Goal: Check status: Check status

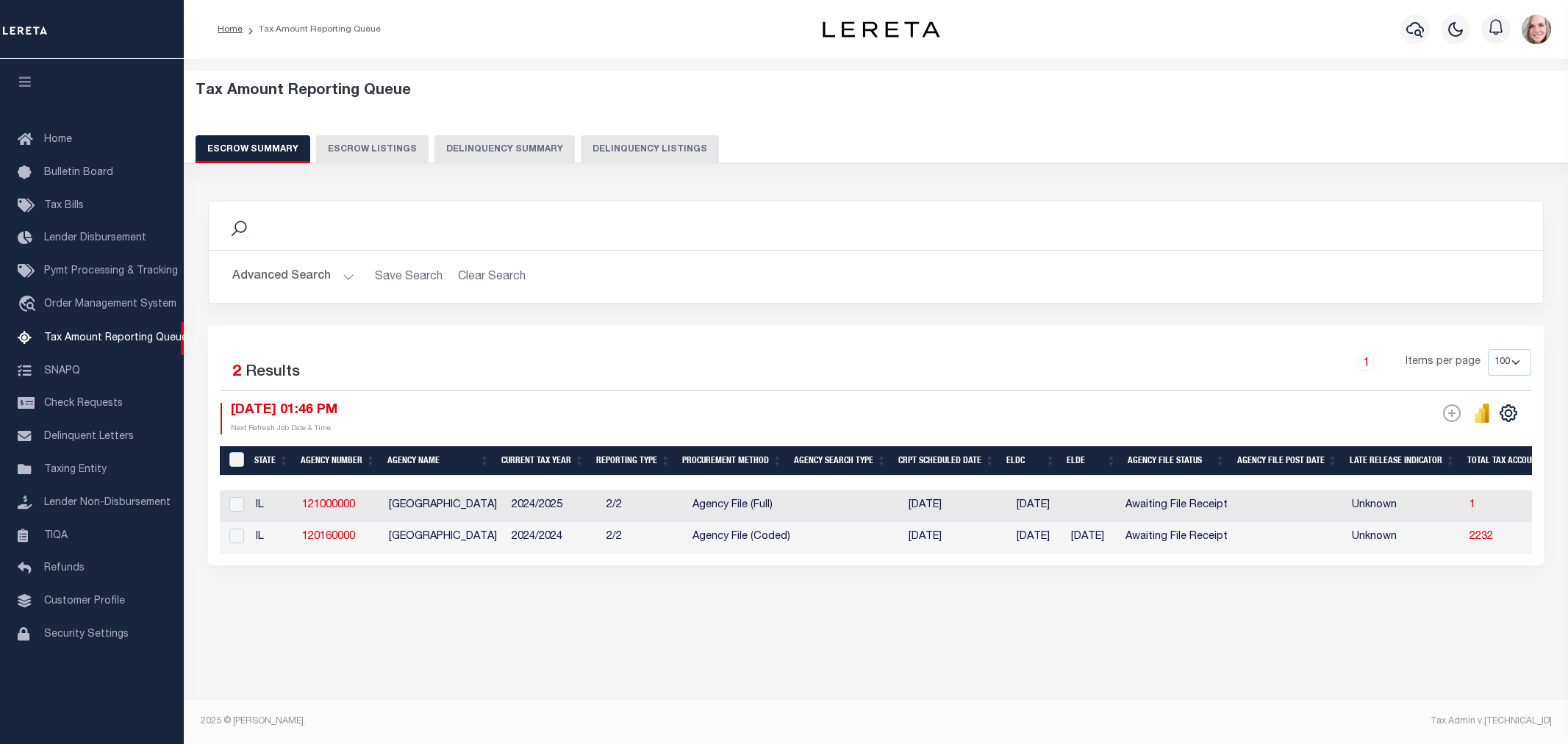
select select "IL"
select select "100"
click at [303, 282] on button "Advanced Search" at bounding box center [292, 277] width 122 height 29
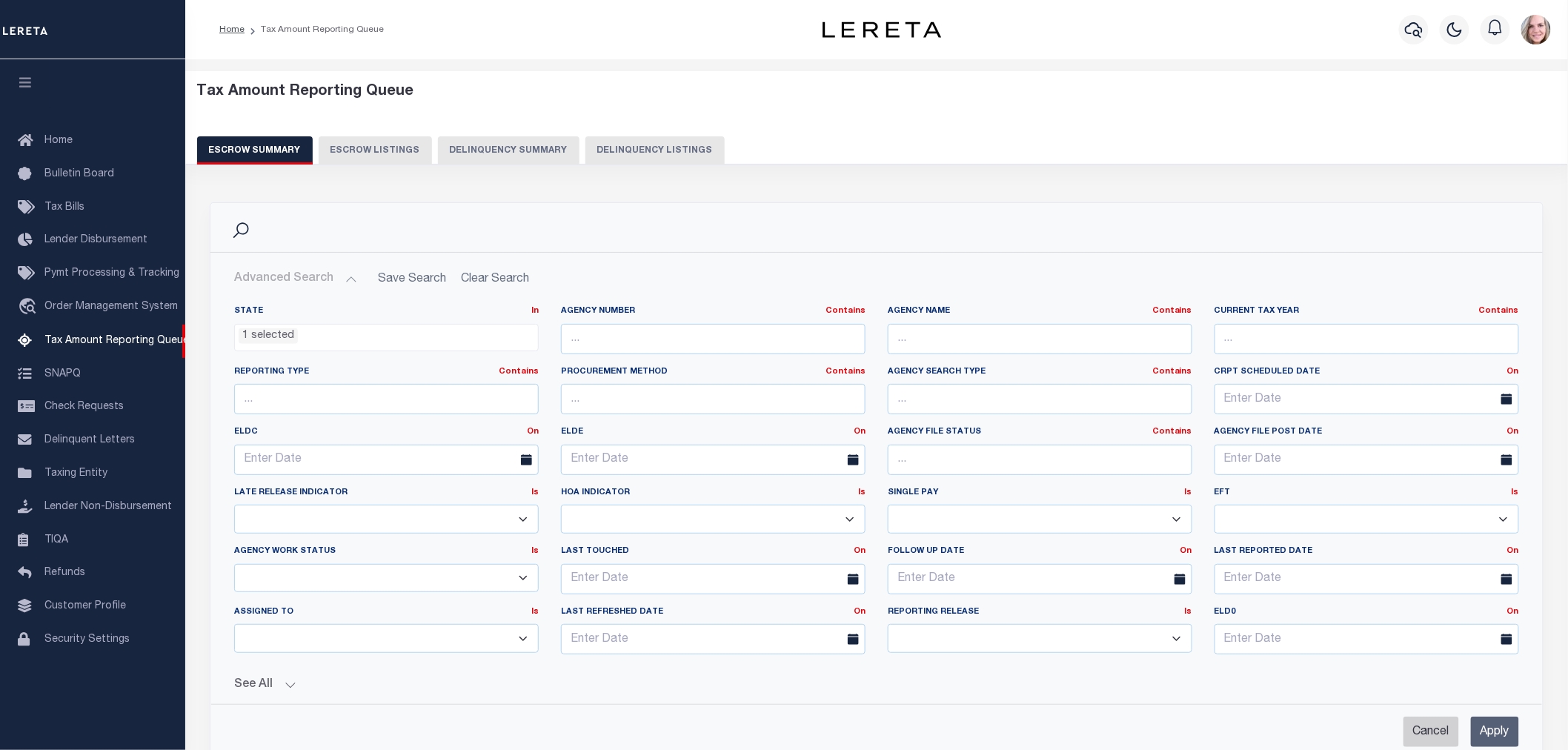
click at [1415, 732] on input "Cancel" at bounding box center [1430, 731] width 55 height 30
checkbox input "true"
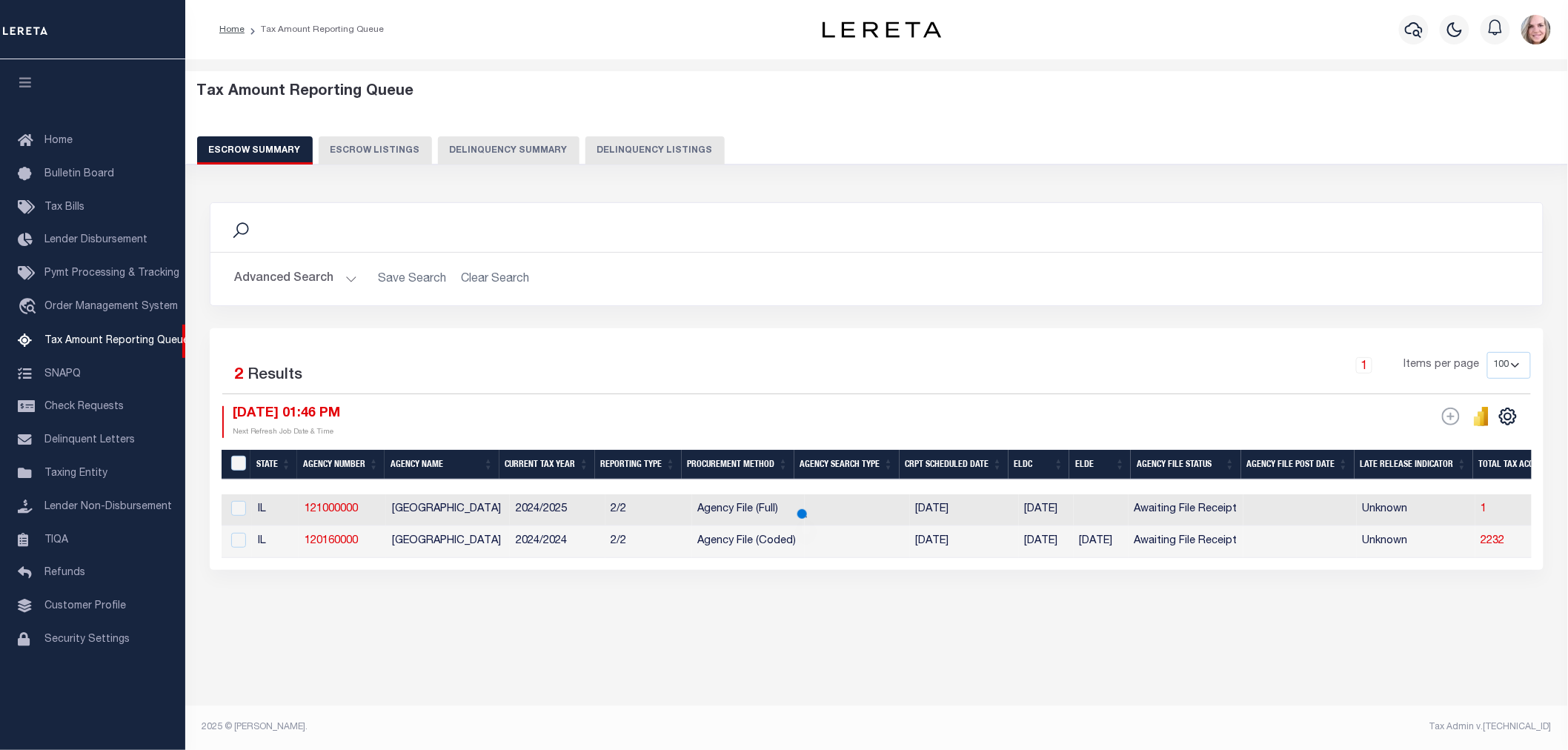
scroll to position [208, 0]
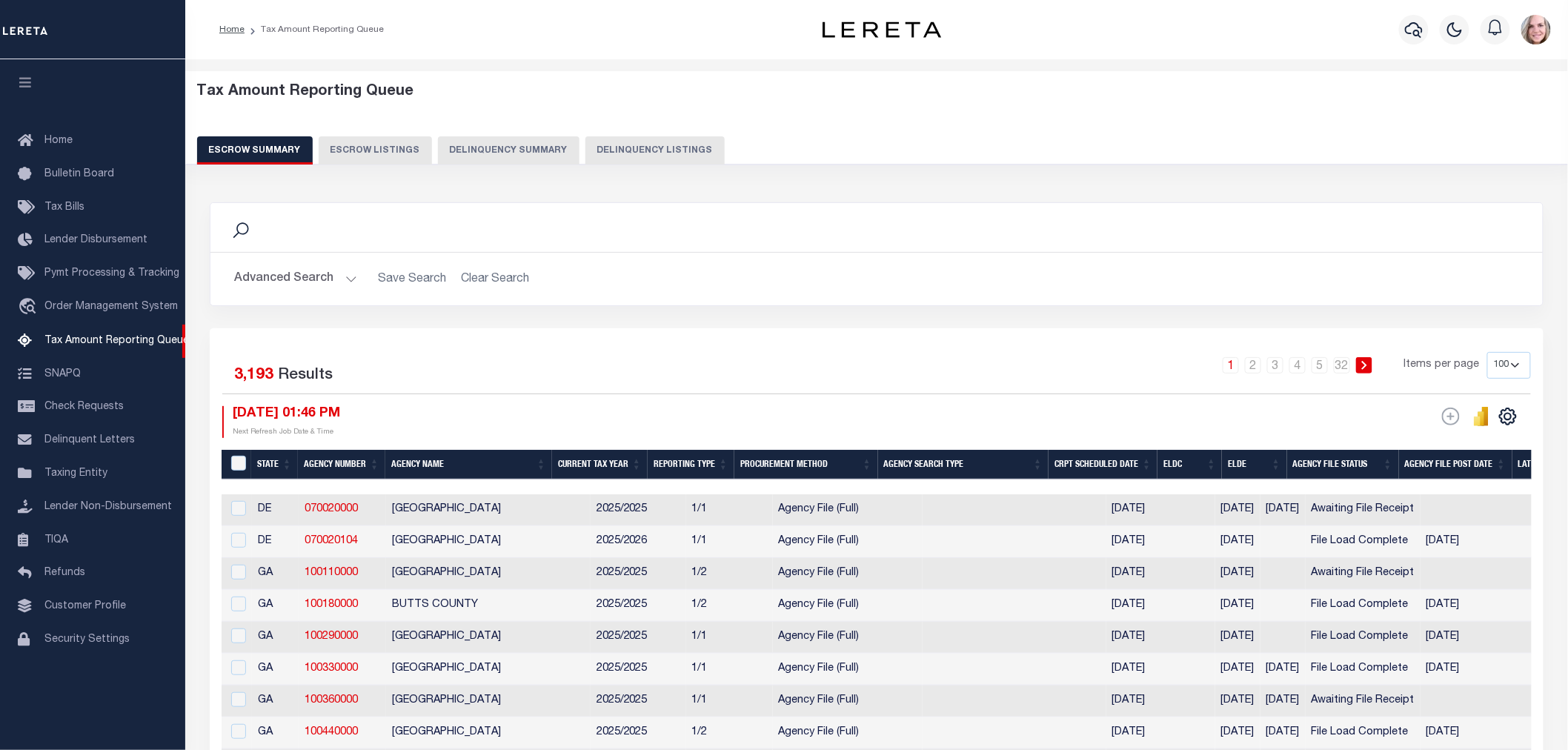
click at [304, 292] on button "Advanced Search" at bounding box center [295, 279] width 123 height 29
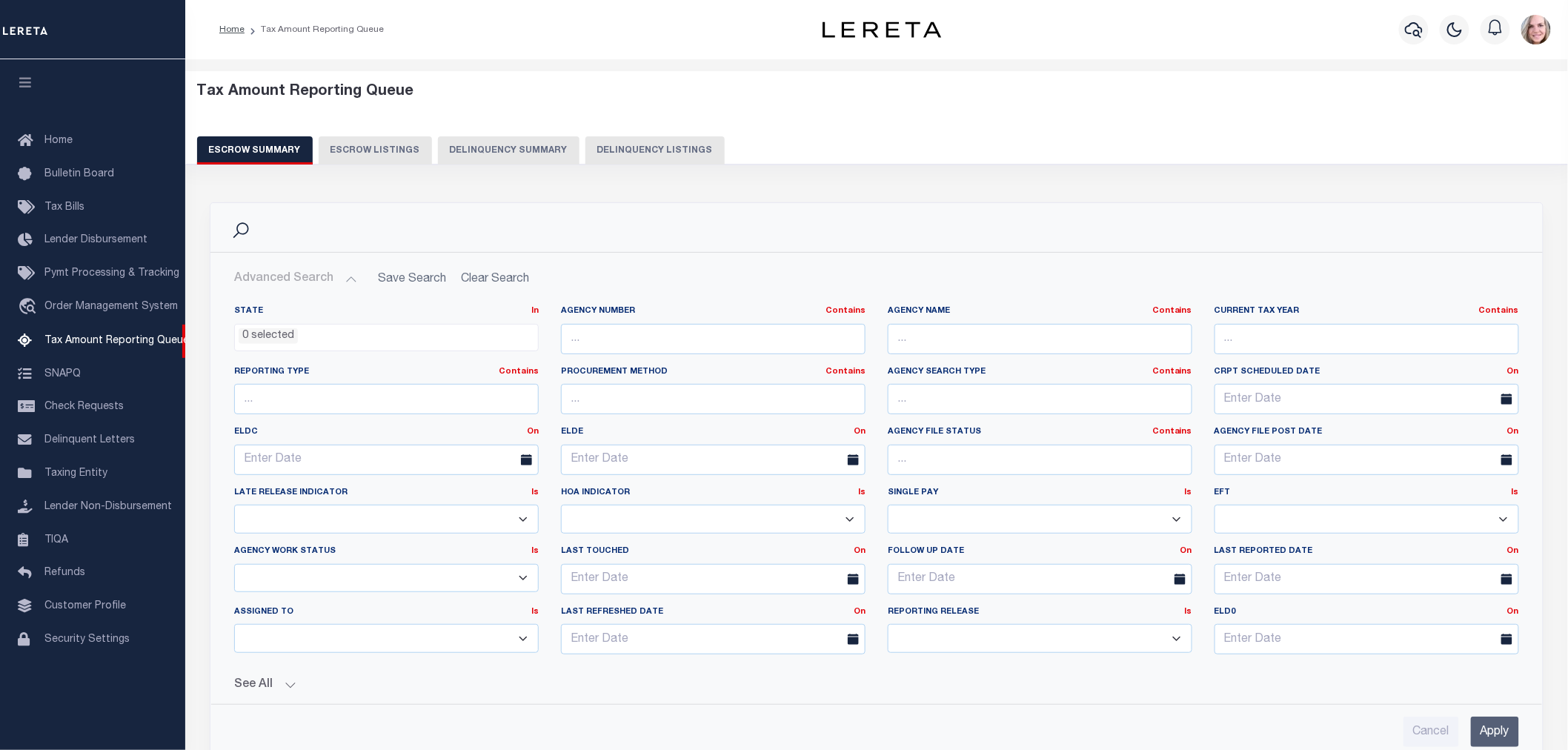
click at [405, 422] on div "Reporting Type Contains Contains Is" at bounding box center [387, 396] width 327 height 61
click at [465, 457] on input "text" at bounding box center [386, 460] width 304 height 30
click at [533, 435] on link "On" at bounding box center [532, 432] width 12 height 8
click at [431, 327] on ul "0 selected" at bounding box center [386, 334] width 303 height 20
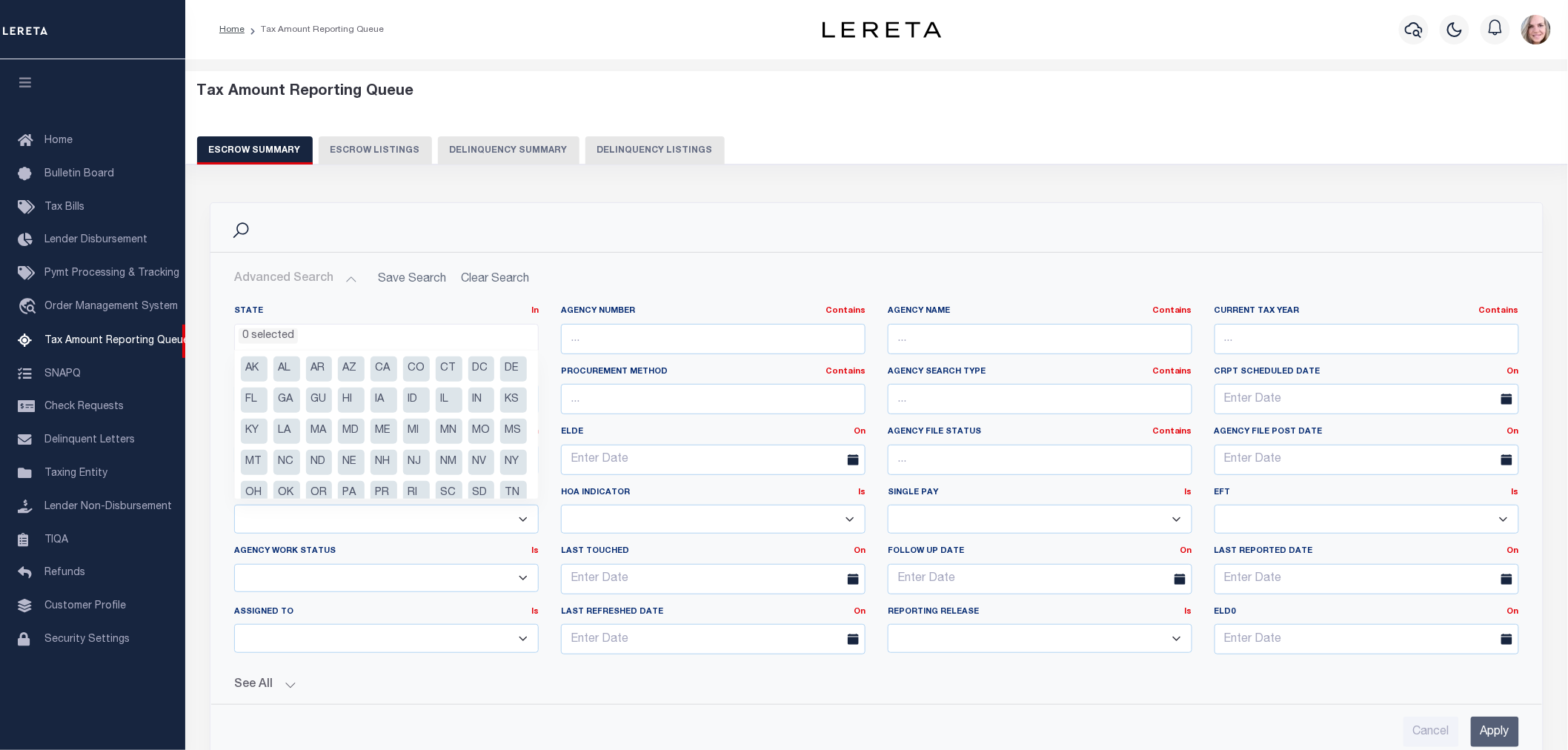
click at [353, 375] on li "AZ" at bounding box center [351, 369] width 26 height 25
select select "AZ"
click at [1498, 732] on input "Apply" at bounding box center [1494, 731] width 48 height 30
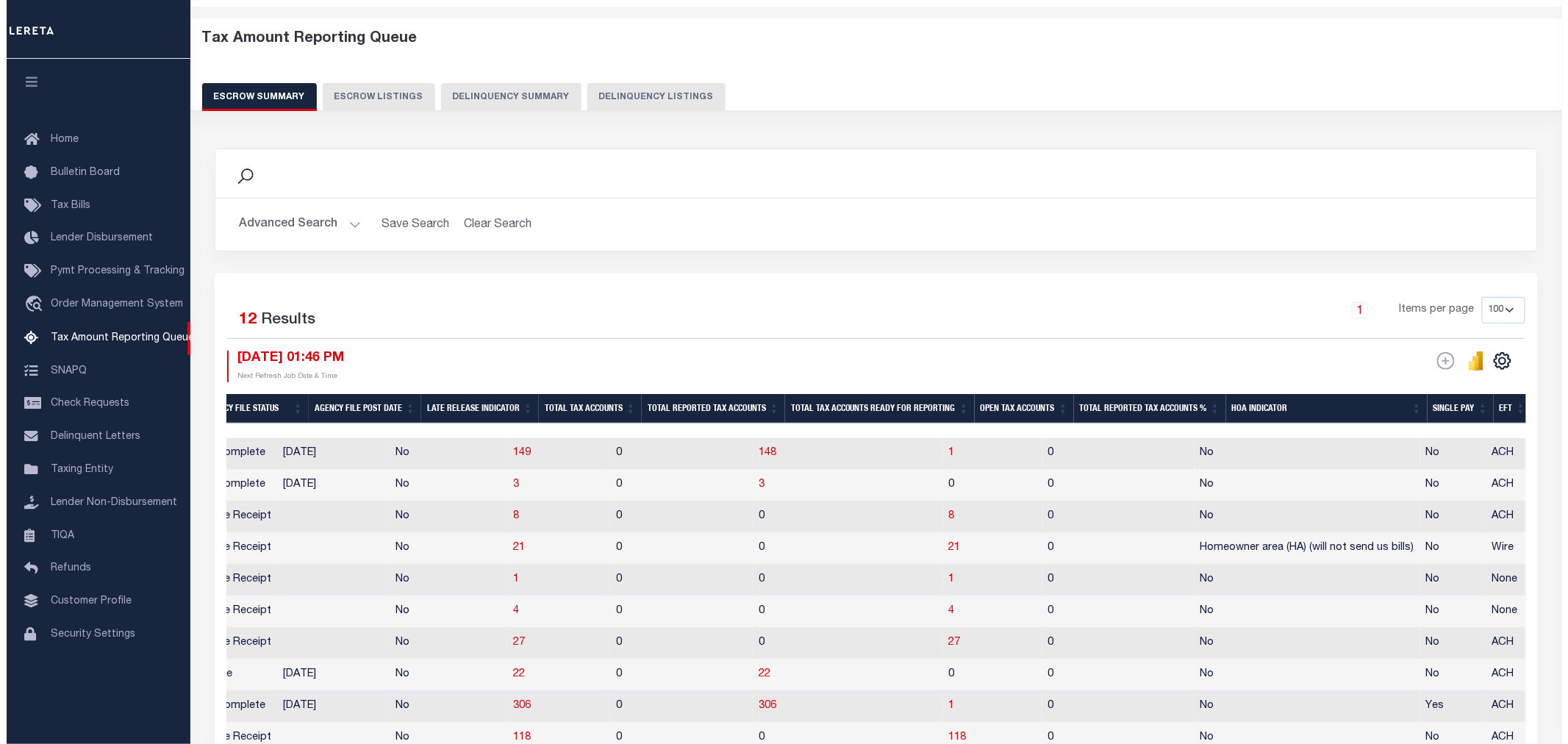
scroll to position [0, 0]
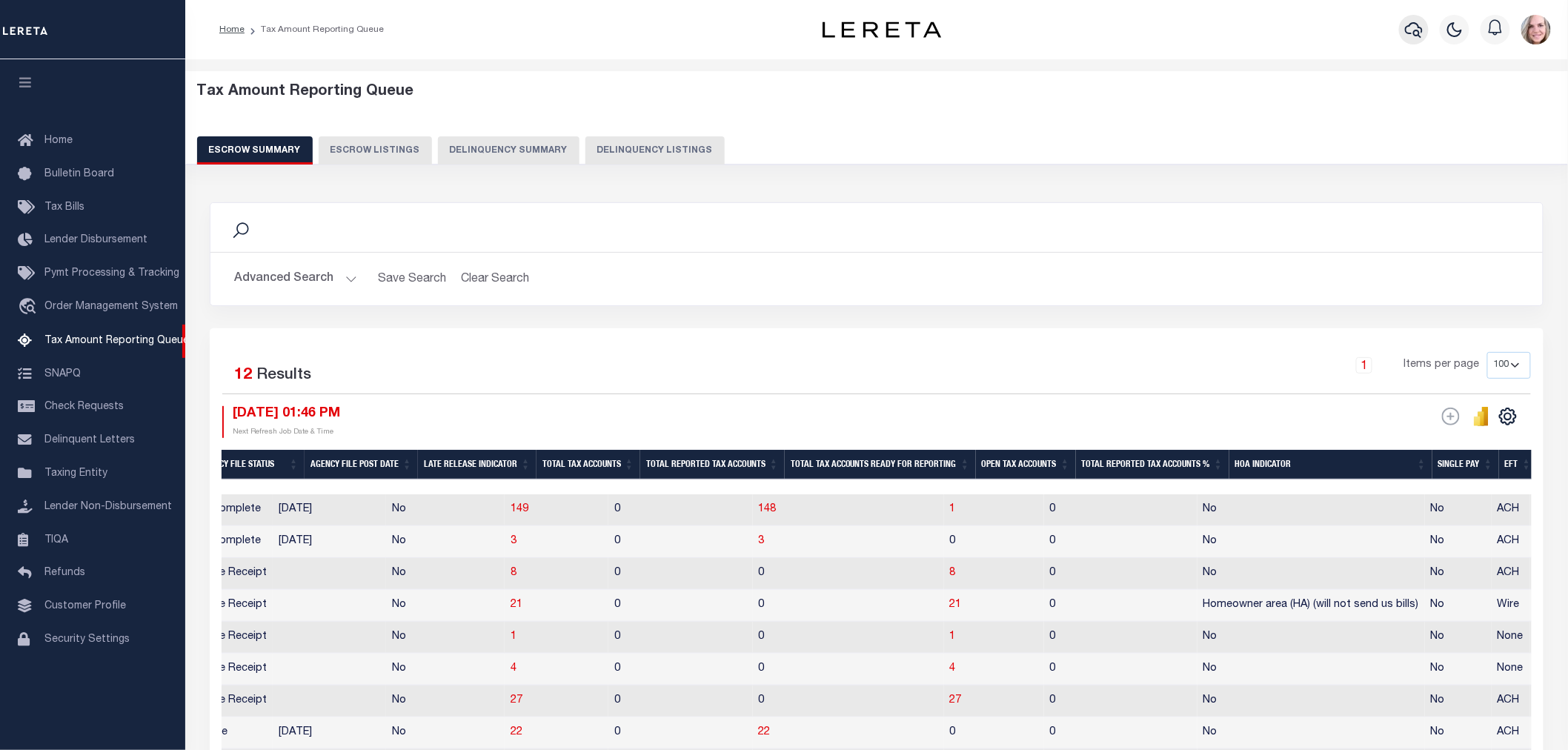
click at [1403, 33] on button "button" at bounding box center [1414, 30] width 30 height 30
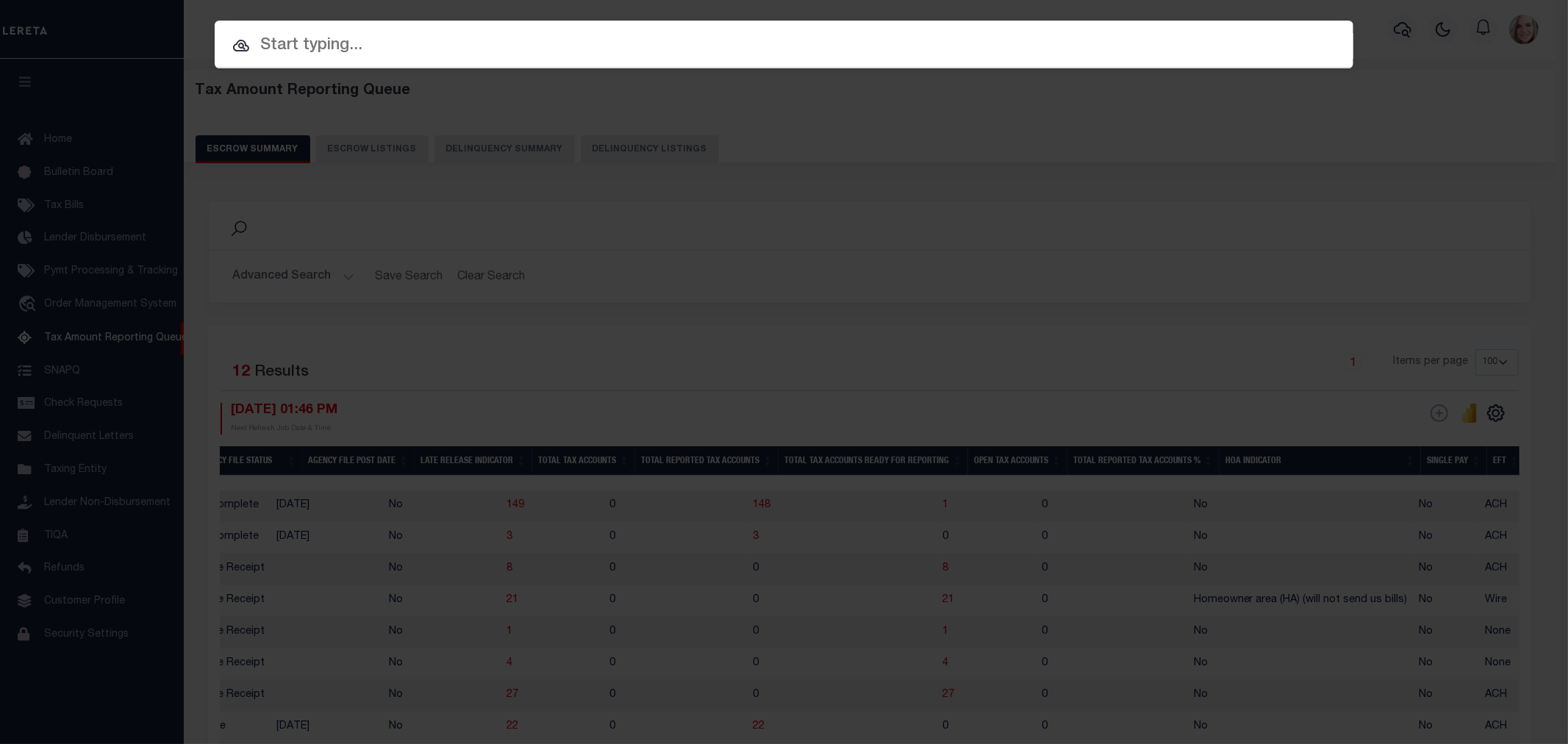
click at [763, 51] on input "text" at bounding box center [784, 47] width 1139 height 26
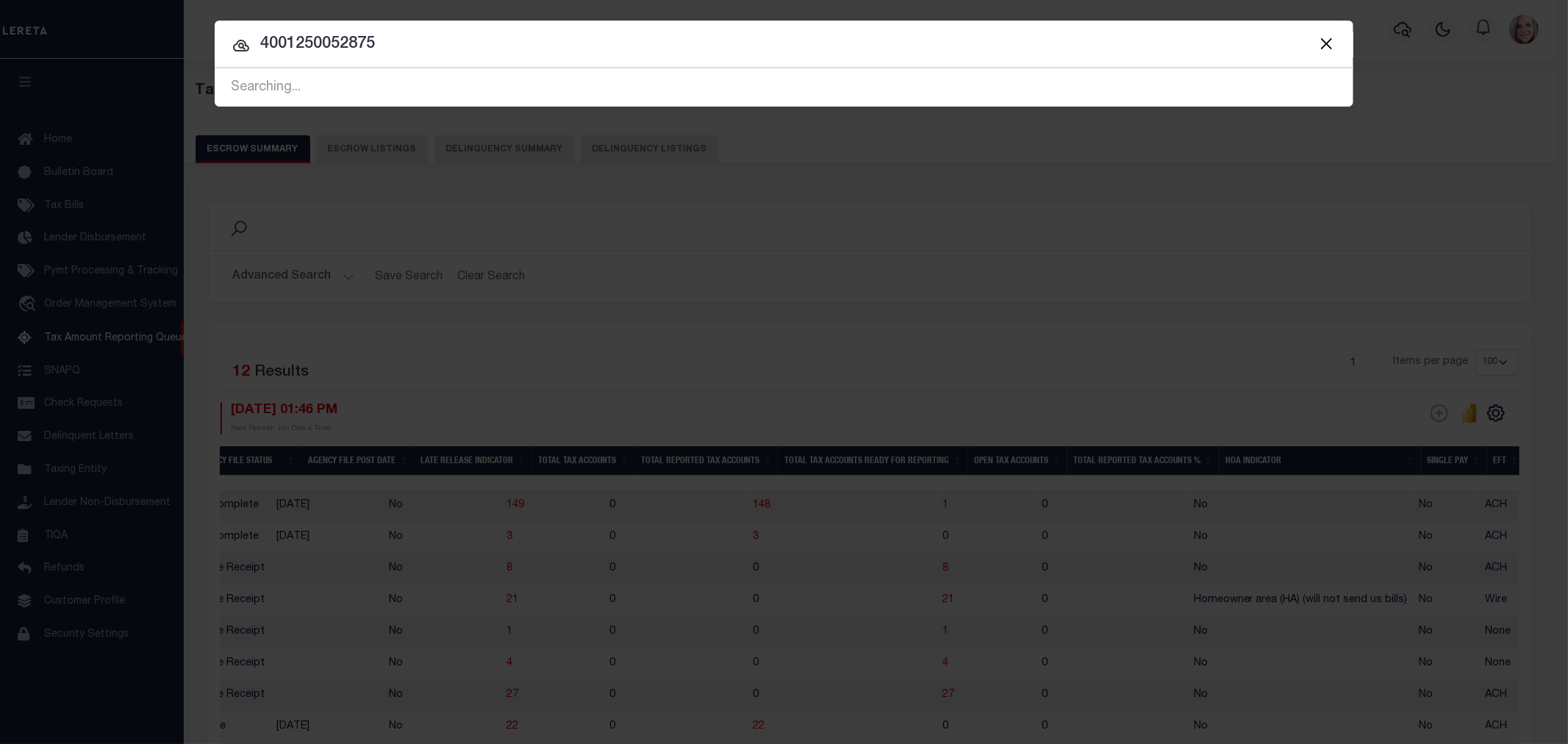
type input "4001250052875"
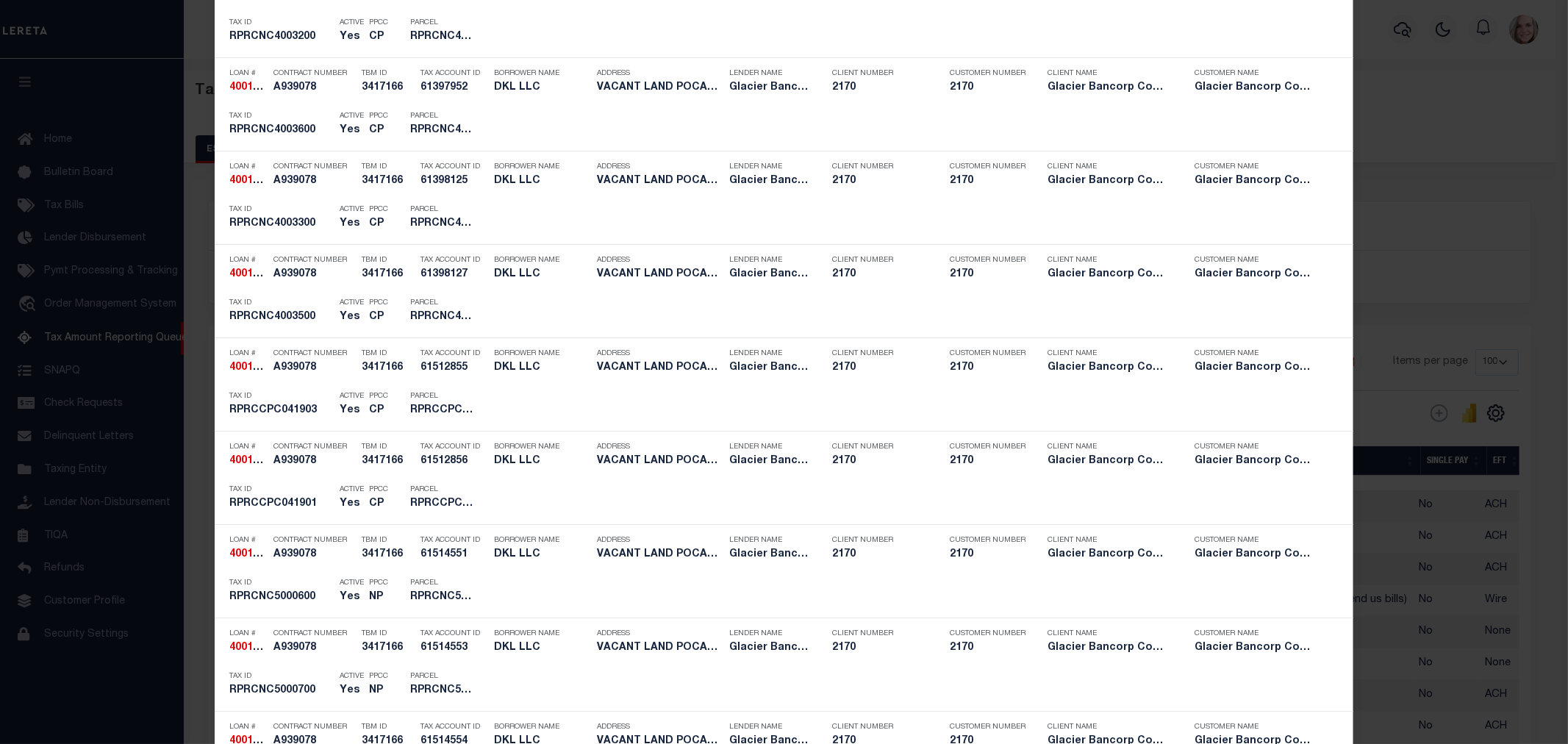
scroll to position [4002, 0]
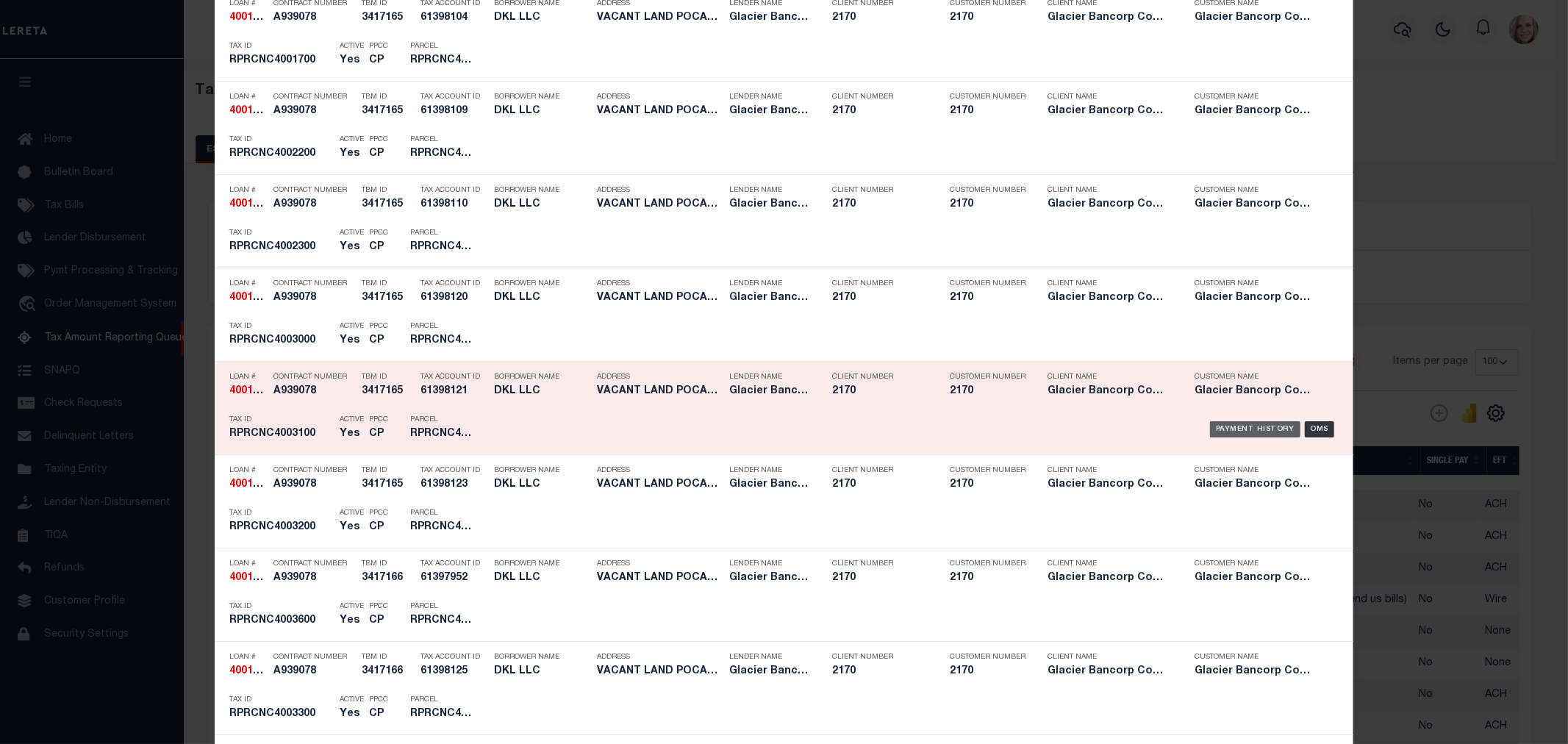
click at [1225, 431] on div "Payment History" at bounding box center [1255, 428] width 90 height 16
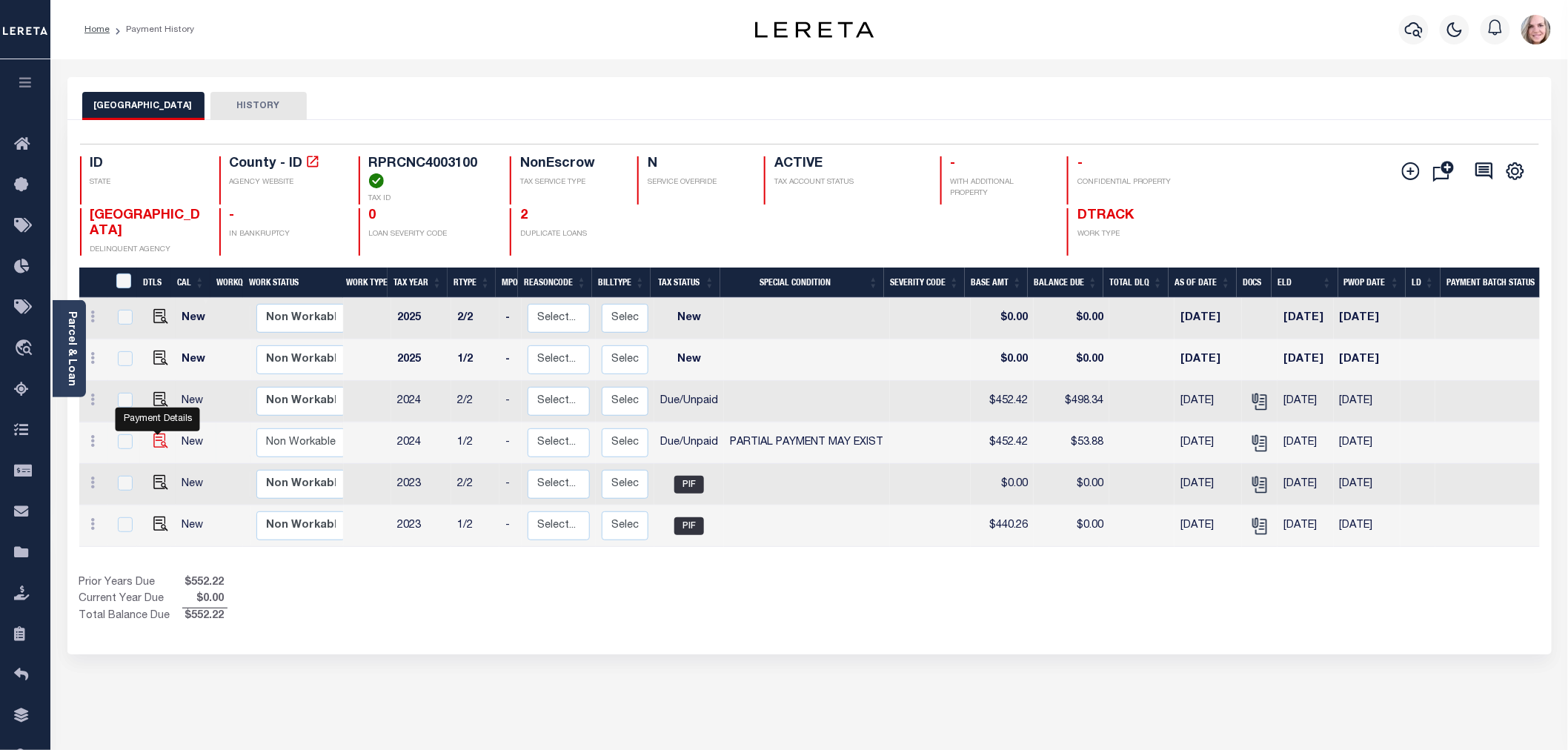
click at [160, 442] on img "" at bounding box center [160, 441] width 15 height 15
checkbox input "true"
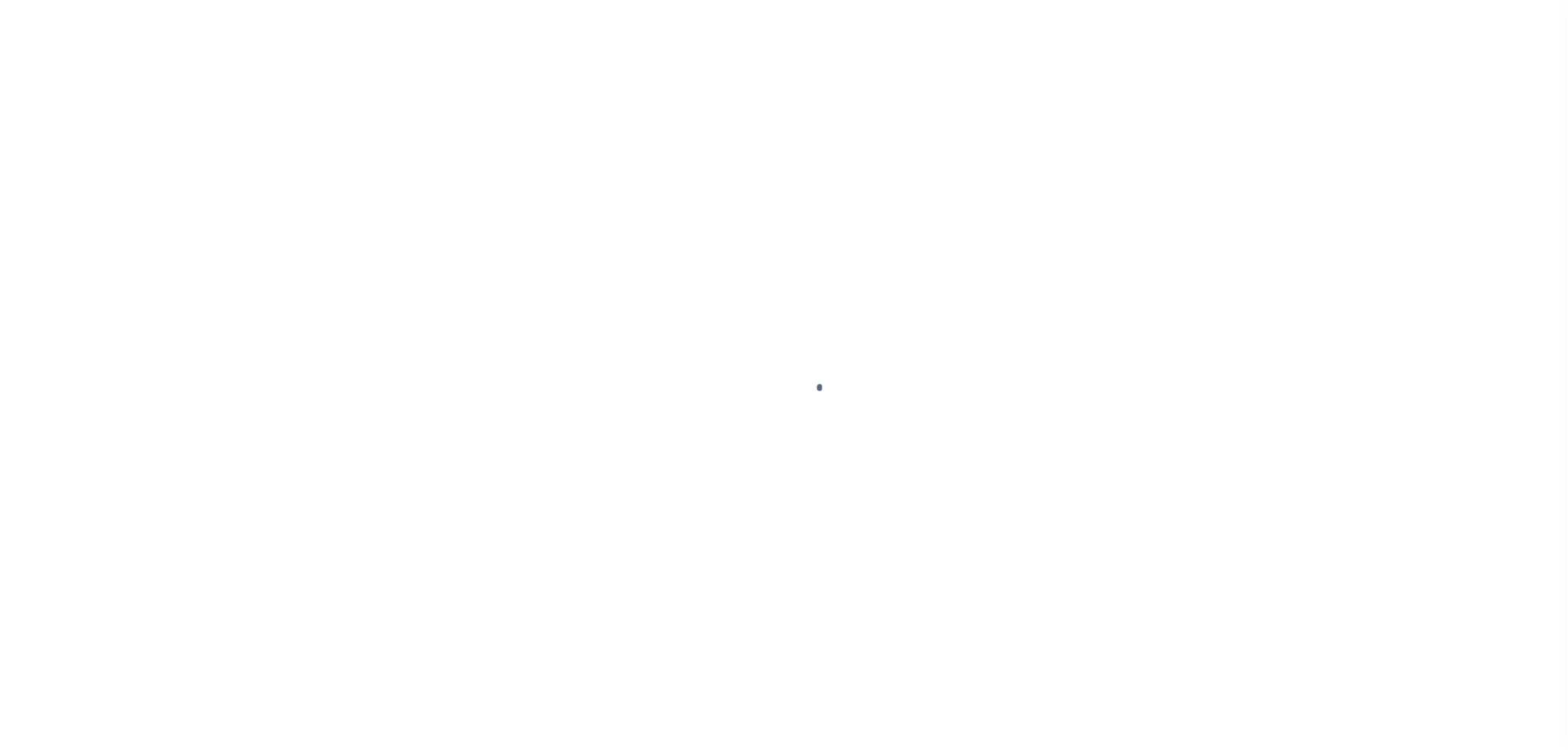
checkbox input "false"
type textarea "Exact base and paid amount could not be determined.. Information taken verbally"
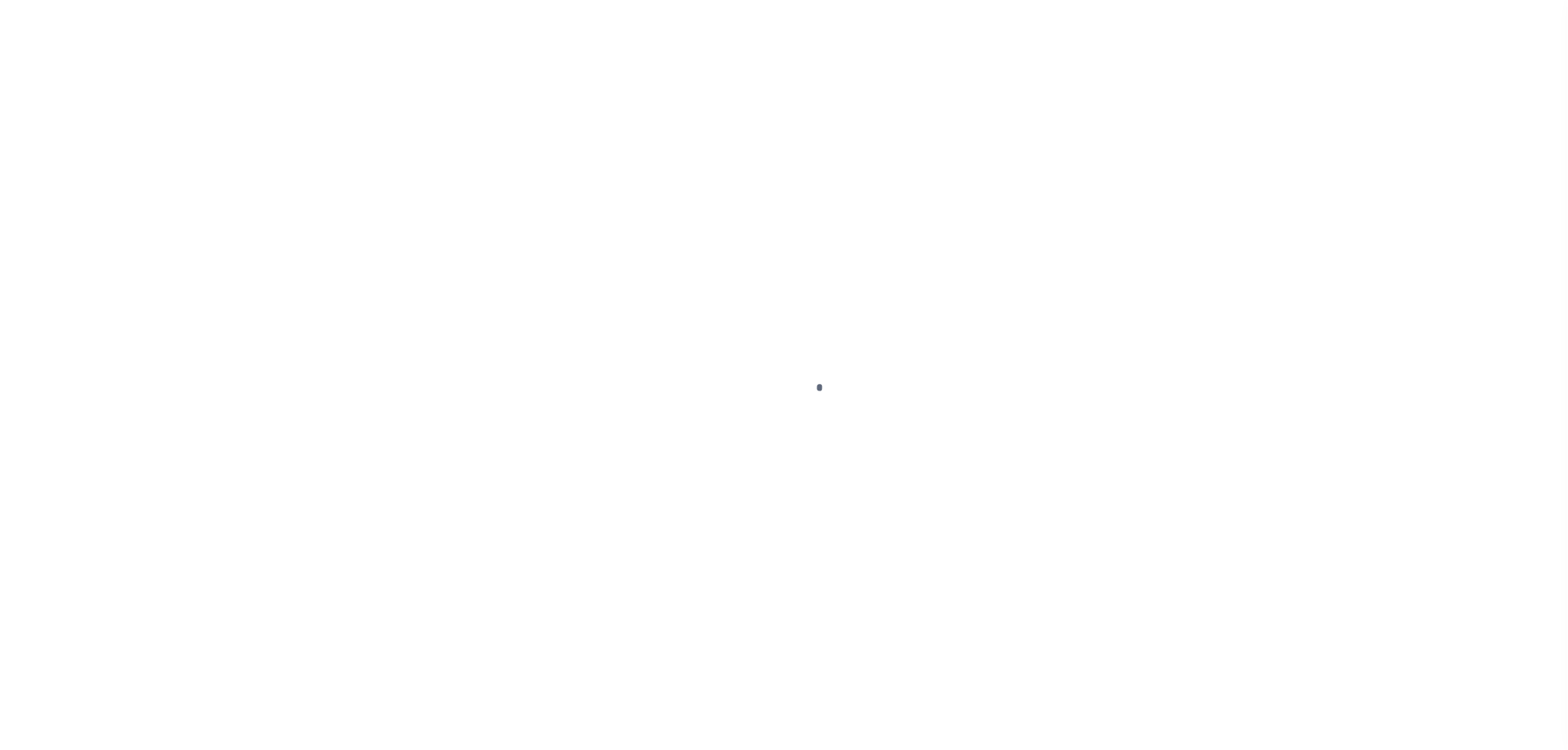
type input "[DATE]"
type input "08/24/2025"
select select "DUE"
select select "15"
type input "$452.42"
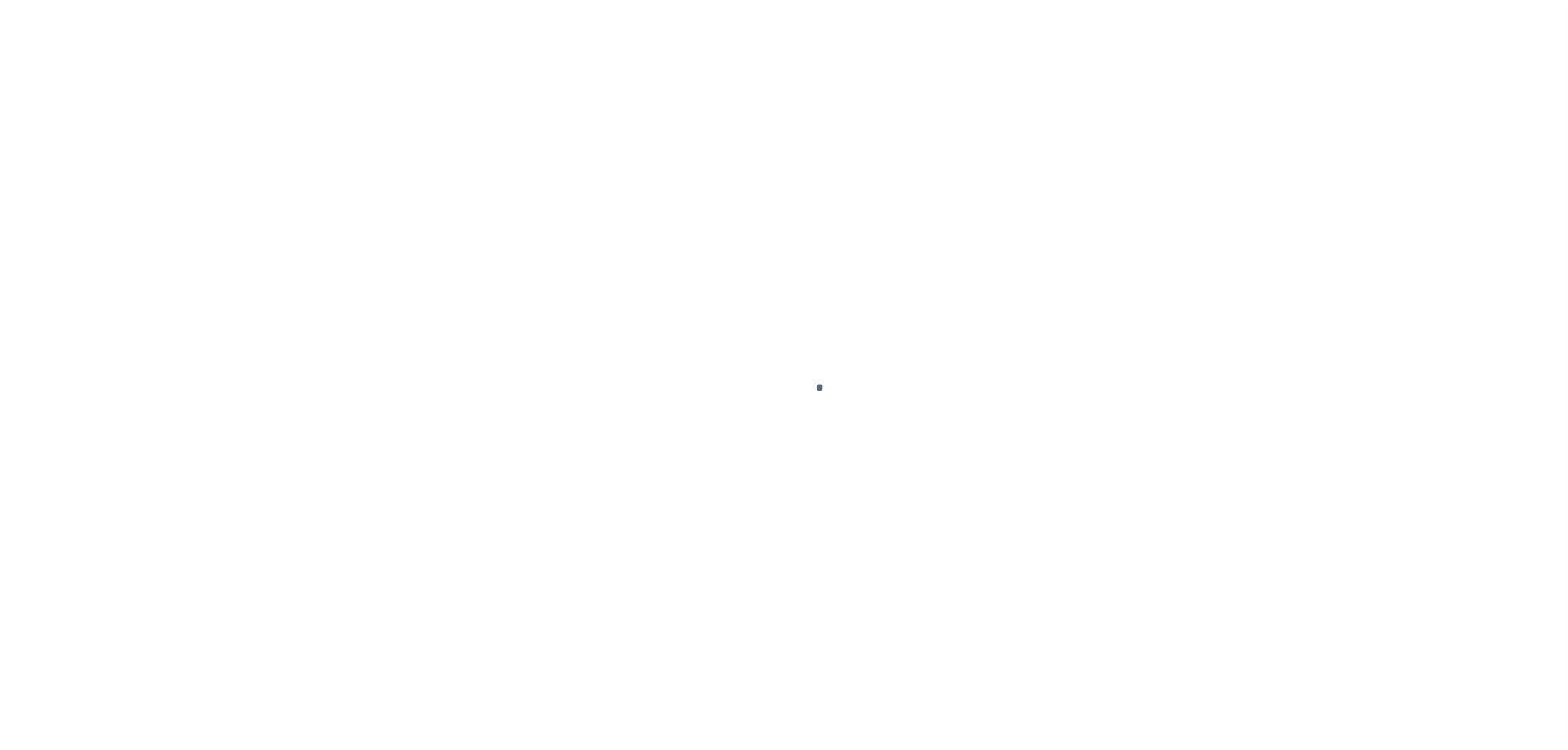
type input "$4.97"
type input "$48.91"
type input "$53.88"
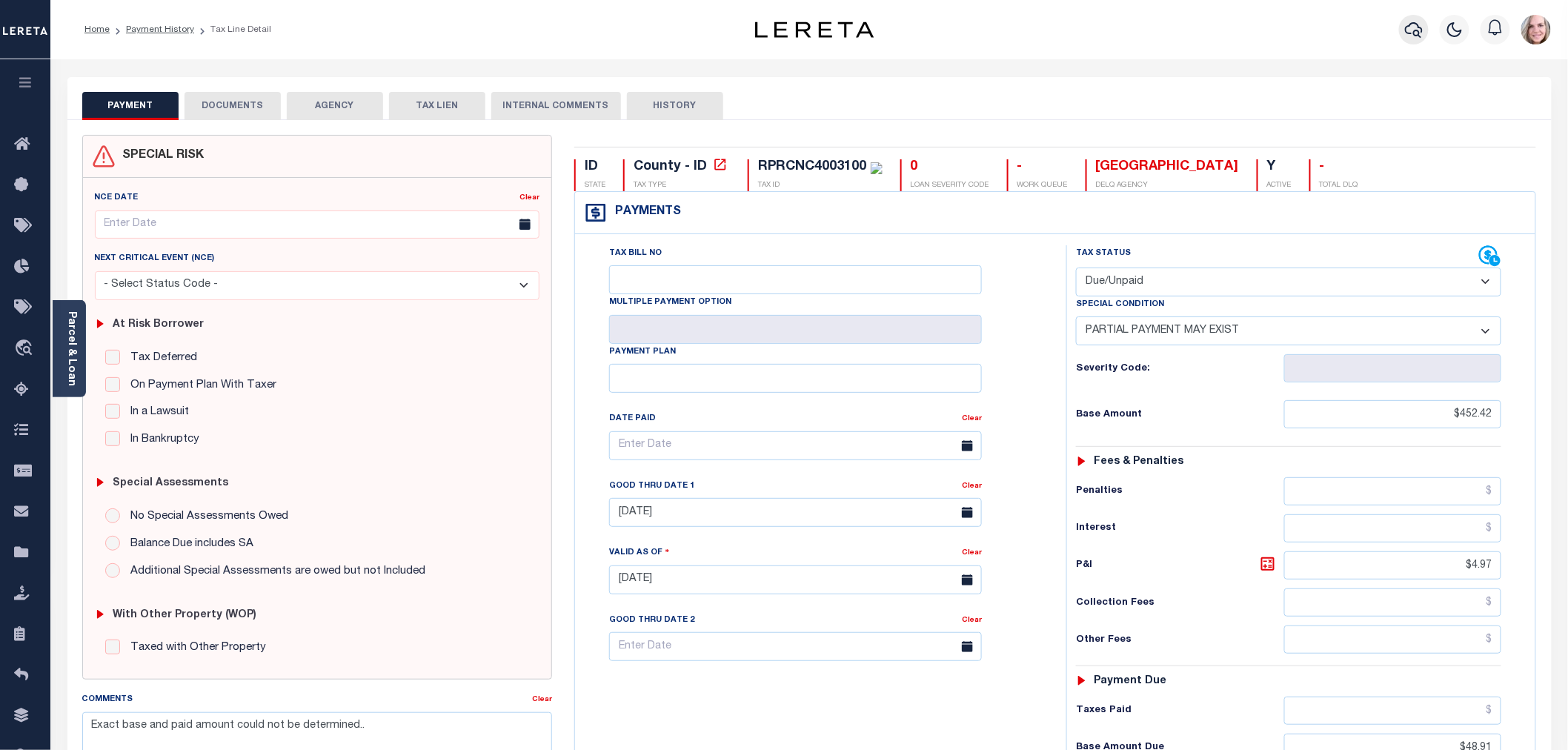
click at [1413, 35] on icon "button" at bounding box center [1413, 29] width 18 height 18
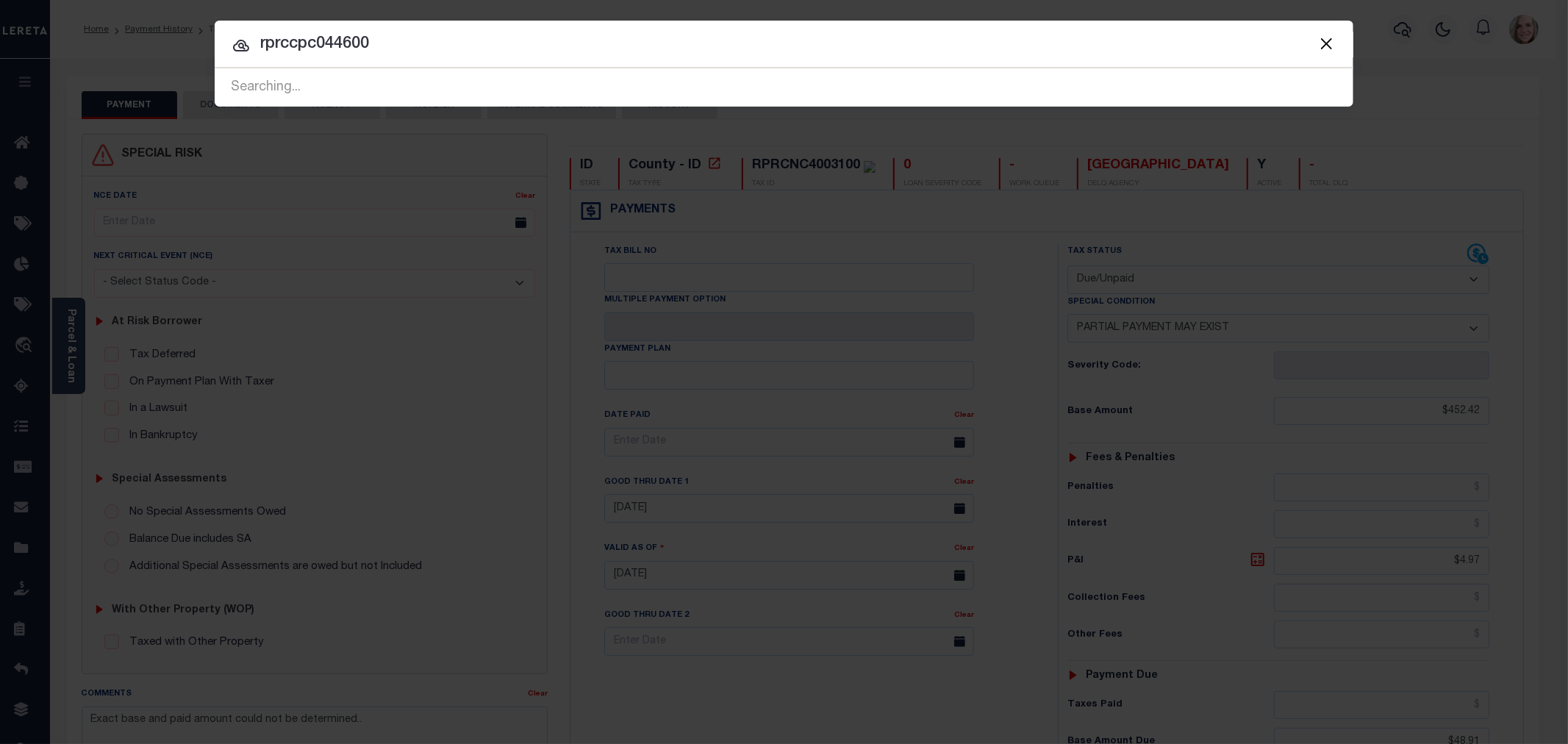
type input "rprccpc044600"
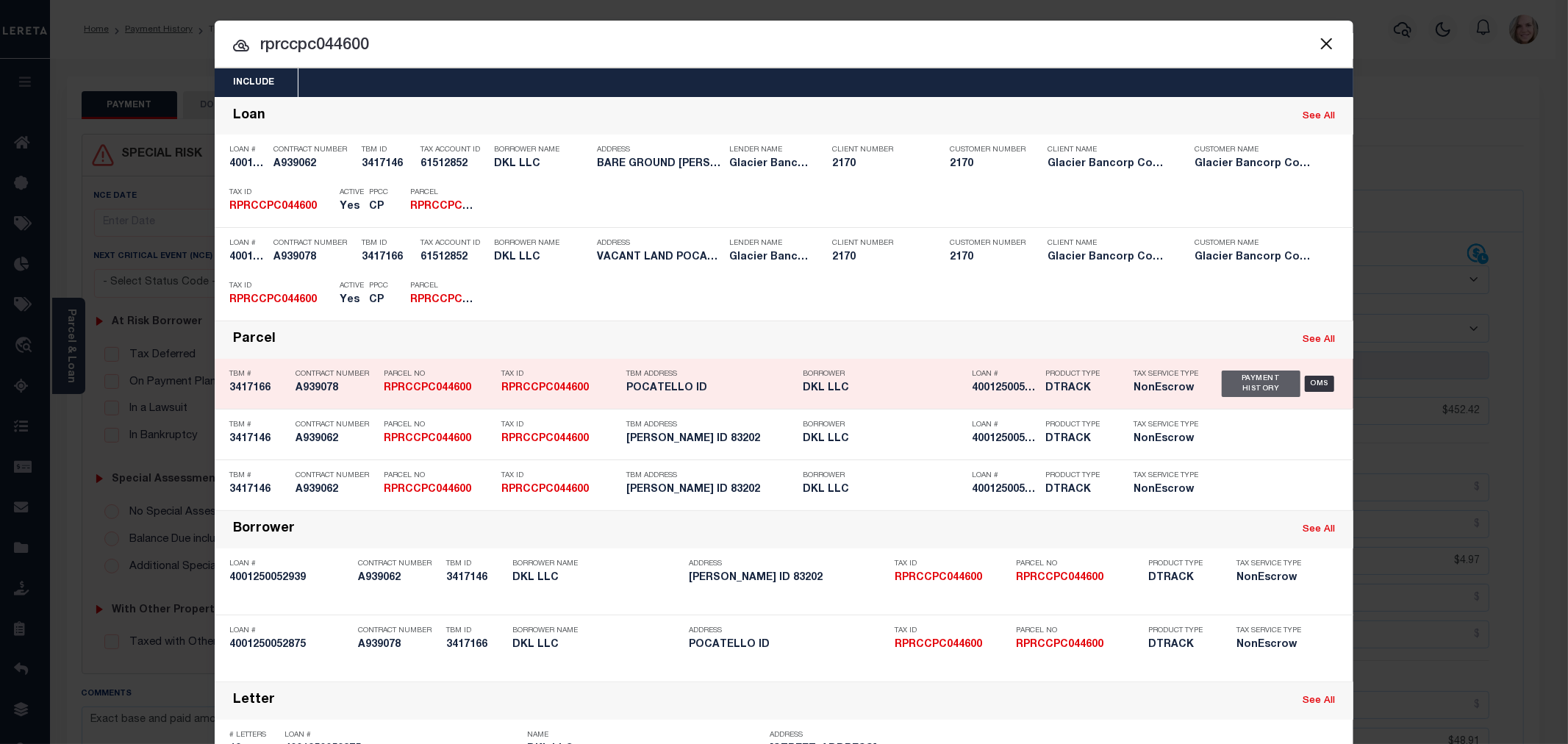
click at [1233, 390] on div "Payment History" at bounding box center [1261, 384] width 78 height 26
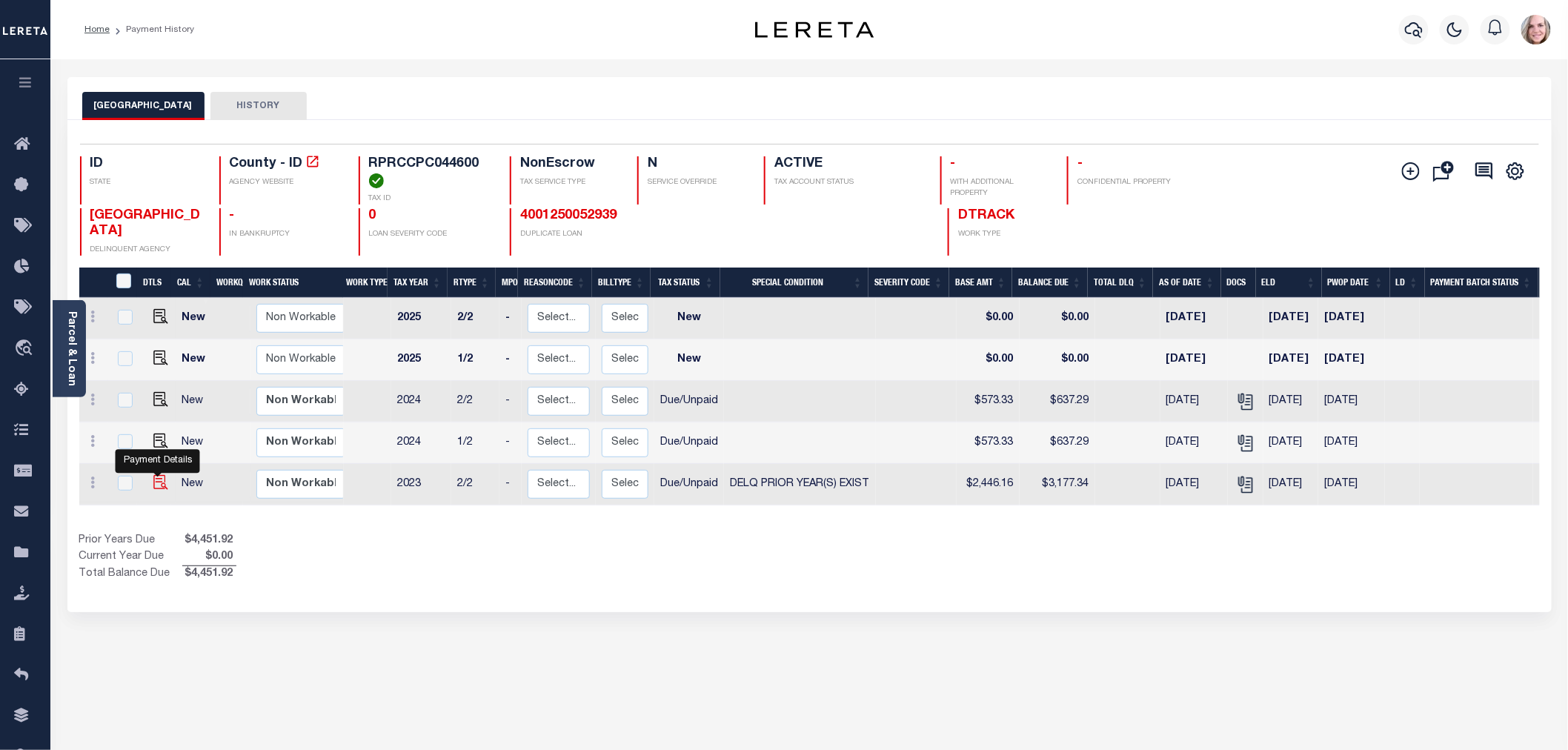
click at [157, 485] on img "" at bounding box center [160, 482] width 15 height 15
checkbox input "true"
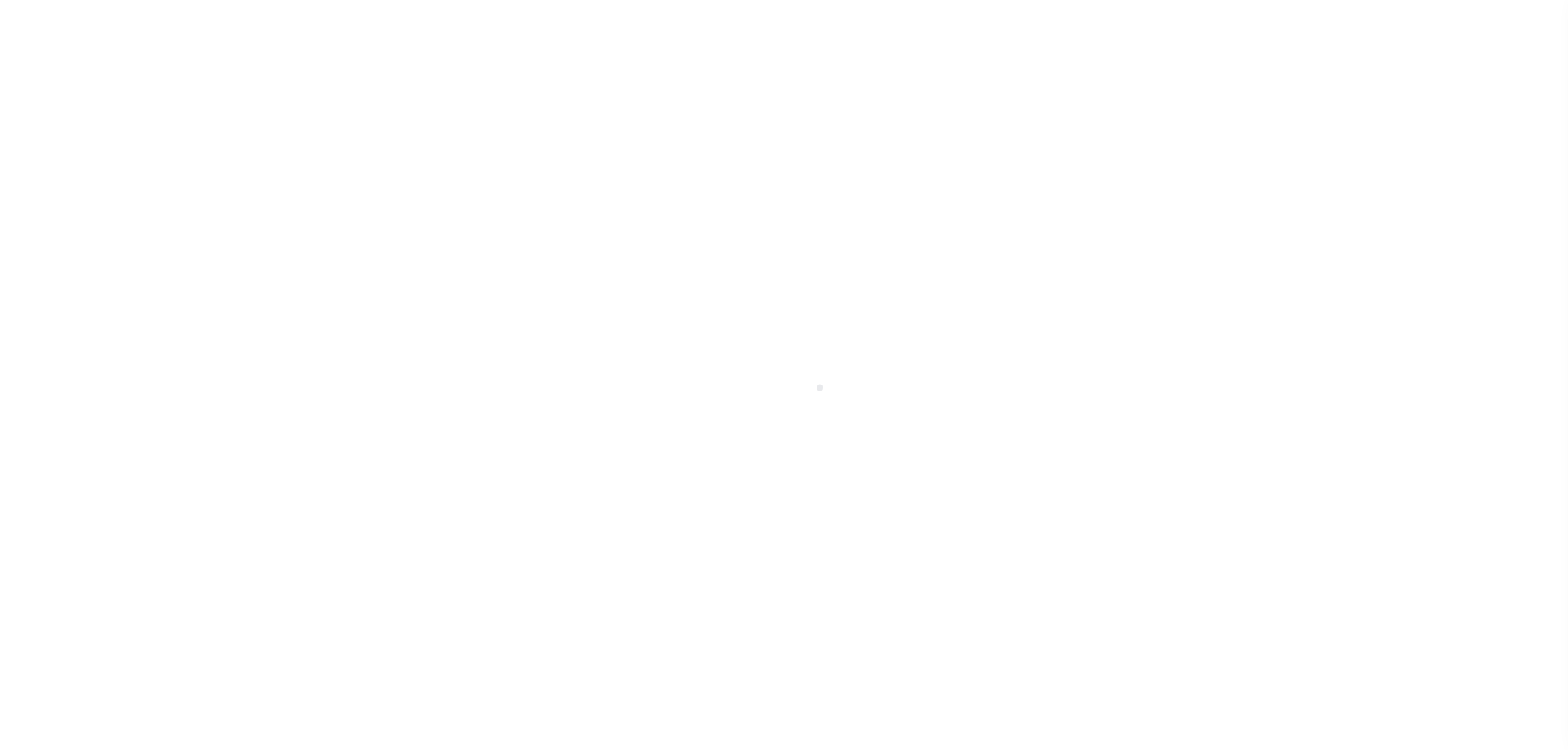
select select "DUE"
select select "18"
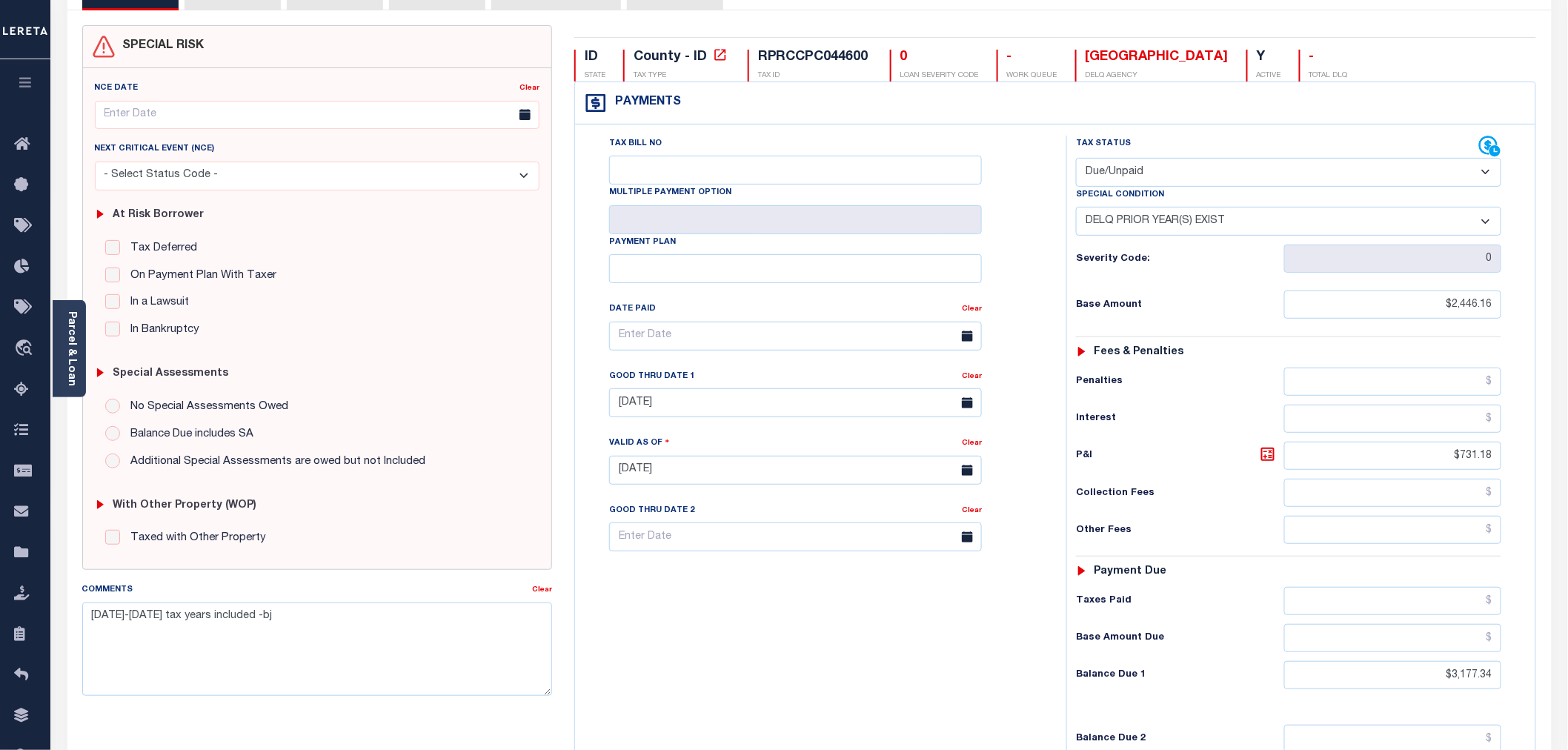
scroll to position [83, 0]
